Goal: Browse casually

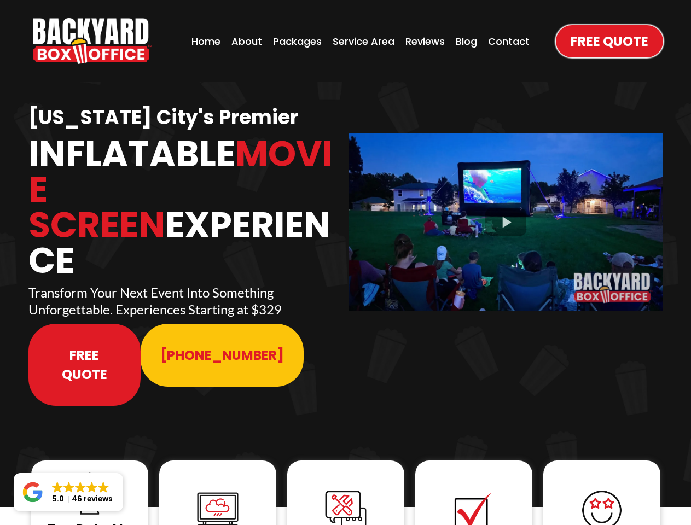
click at [92, 41] on img "https://www.backyardboxoffice.com" at bounding box center [92, 41] width 119 height 46
click at [506, 215] on div at bounding box center [506, 222] width 315 height 177
click at [90, 472] on img at bounding box center [90, 494] width 44 height 44
click at [218, 489] on img at bounding box center [218, 511] width 44 height 44
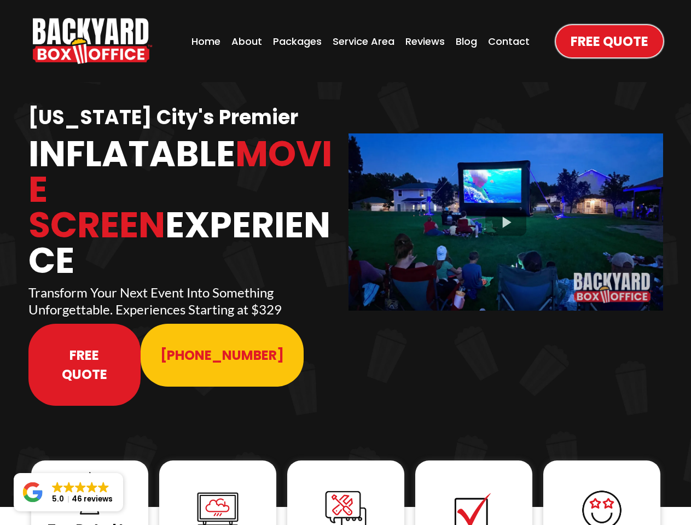
click at [218, 489] on img at bounding box center [218, 511] width 44 height 44
click at [346, 489] on img at bounding box center [346, 511] width 44 height 44
click at [474, 489] on img at bounding box center [474, 511] width 44 height 44
